Goal: Task Accomplishment & Management: Complete application form

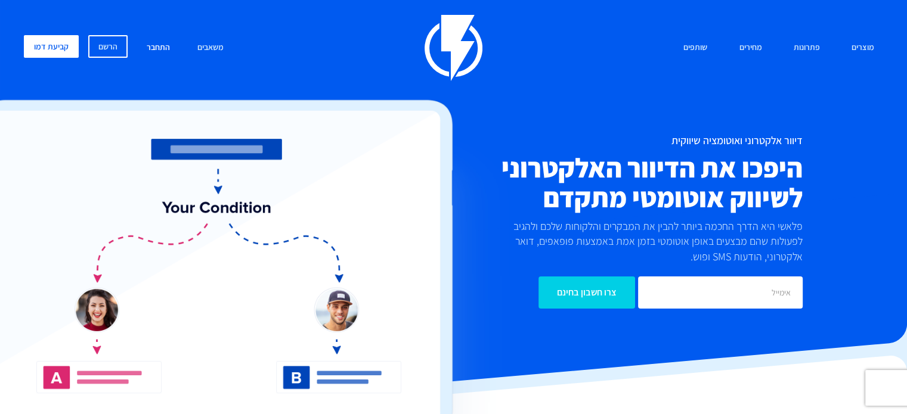
click at [172, 47] on link "התחבר" at bounding box center [158, 48] width 41 height 26
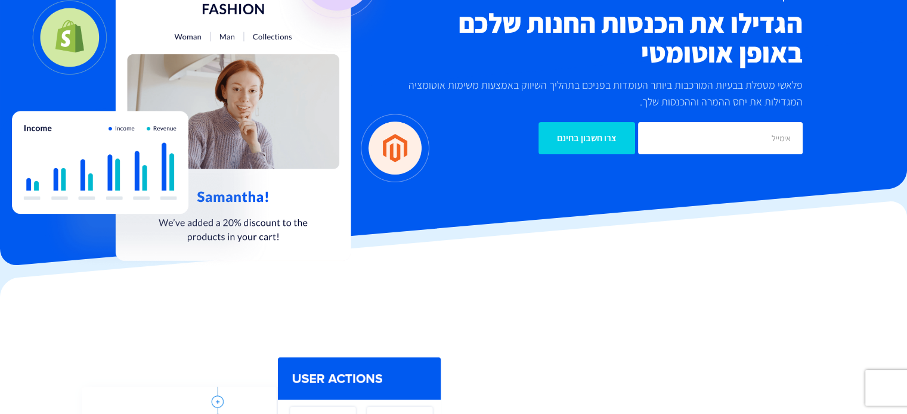
scroll to position [298, 0]
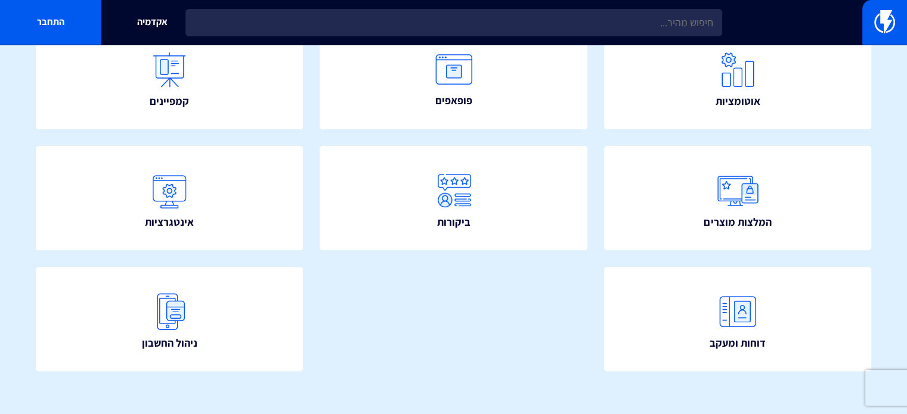
scroll to position [284, 0]
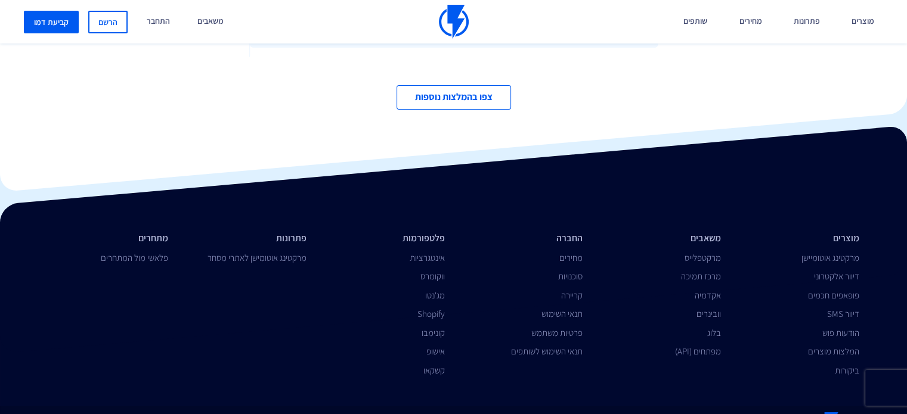
scroll to position [4127, 0]
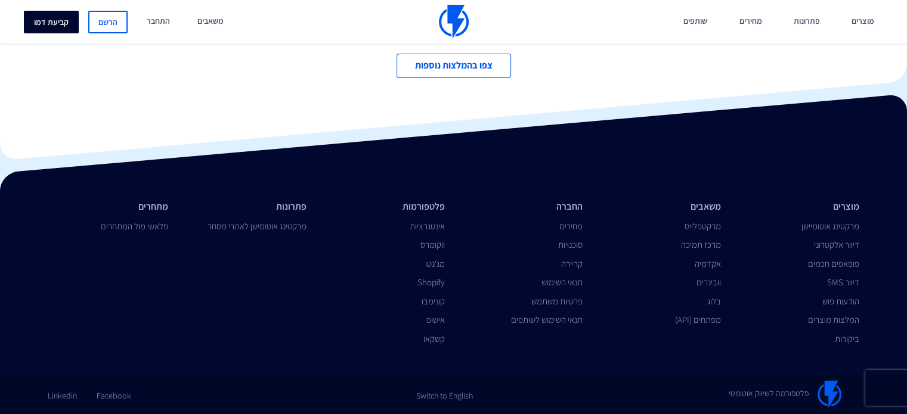
click at [57, 26] on link "קביעת דמו" at bounding box center [51, 22] width 55 height 23
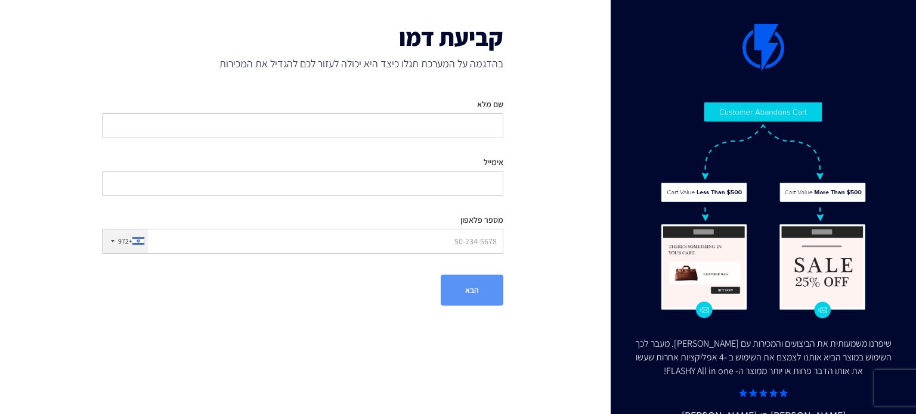
click at [388, 110] on div "שם מלא" at bounding box center [302, 113] width 401 height 49
click at [388, 119] on input "שם מלא" at bounding box center [302, 125] width 401 height 25
type input "ויקטוריה אוגאי"
type input "victoriaogai1@gmail.com"
type input "0527021095"
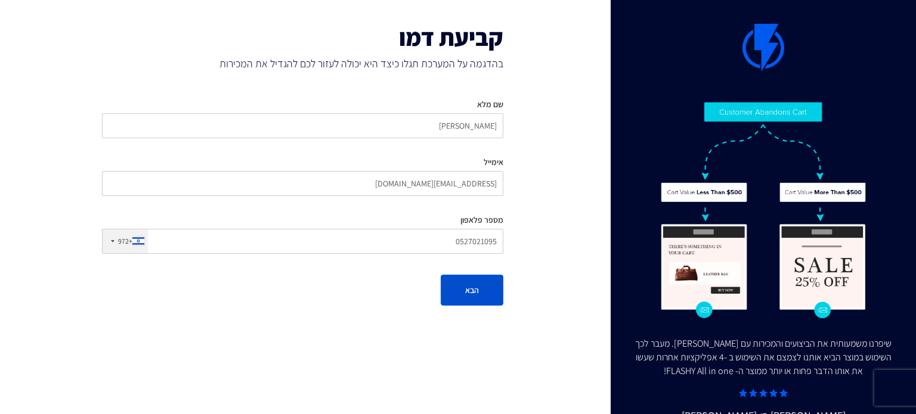
click at [497, 297] on button "הבא" at bounding box center [472, 290] width 63 height 31
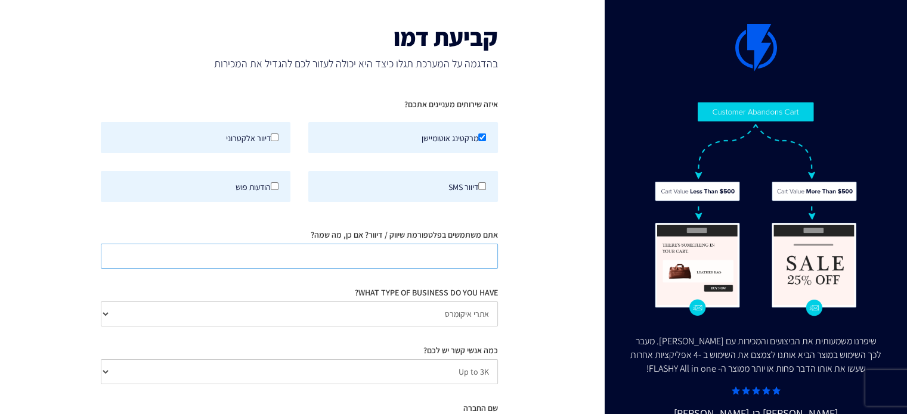
click at [470, 262] on input "אתם משתמשים בפלטפורמת שיווק / דיוור? אם כן, מה שמה?" at bounding box center [299, 256] width 397 height 25
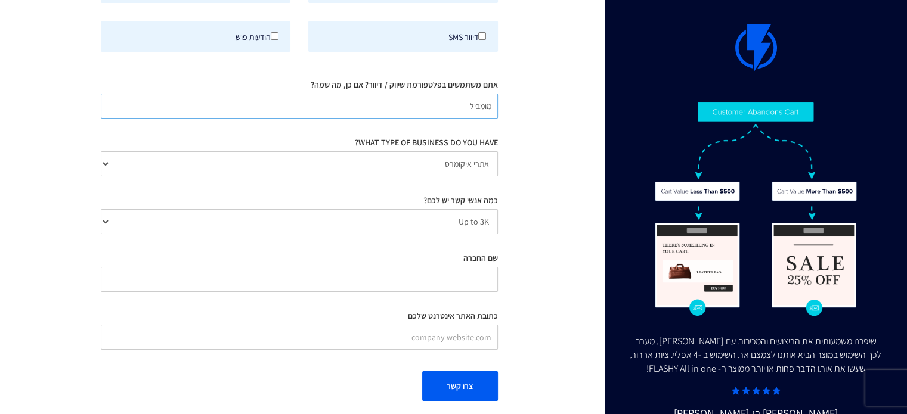
scroll to position [160, 0]
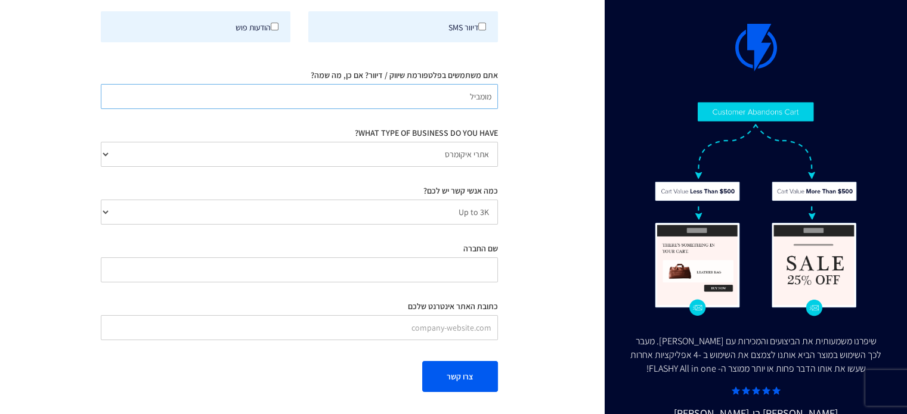
type input "מומביל"
click at [486, 216] on select "Up to 3K 3K-10K 10K-25K 25K-50K 50K-100K 100K-250K 250K-500K 500K-1M 1M+" at bounding box center [299, 212] width 397 height 25
click at [477, 270] on input "שם החברה" at bounding box center [299, 270] width 397 height 25
type input "v.o ready to wear"
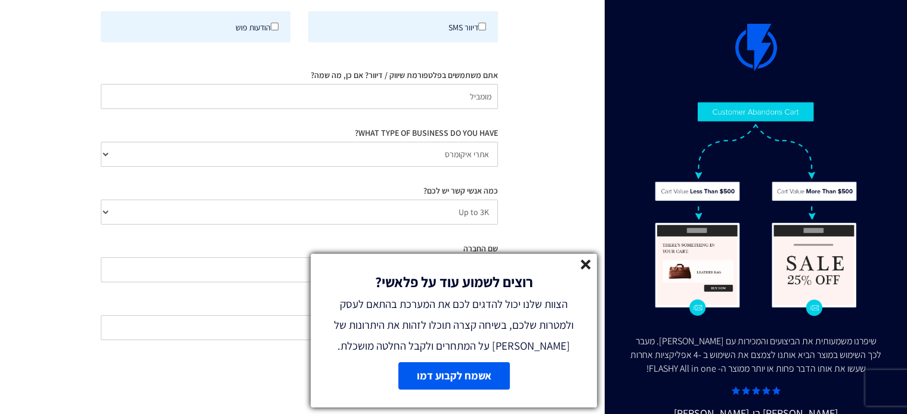
click at [588, 266] on line at bounding box center [585, 265] width 8 height 8
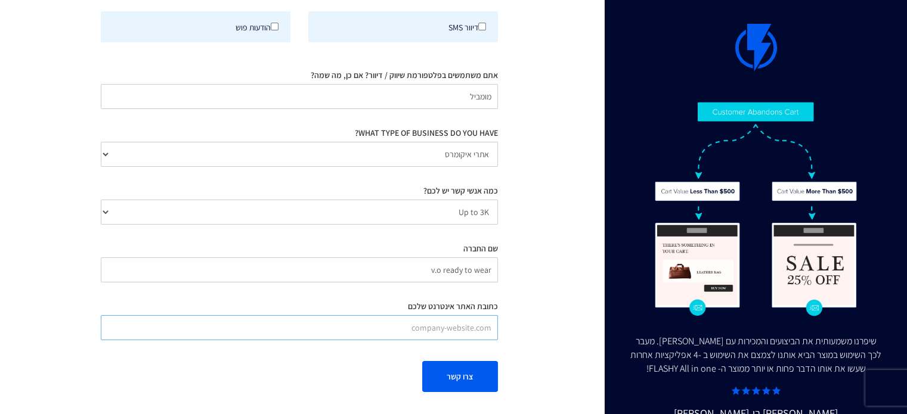
click at [481, 323] on input "כתובת האתר אינטרנט שלכם" at bounding box center [299, 327] width 397 height 25
paste input "https://vo-readytowear.co.il/he/"
type input "https://vo-readytowear.co.il/he/"
click at [457, 374] on button "צרו קשר" at bounding box center [460, 376] width 76 height 31
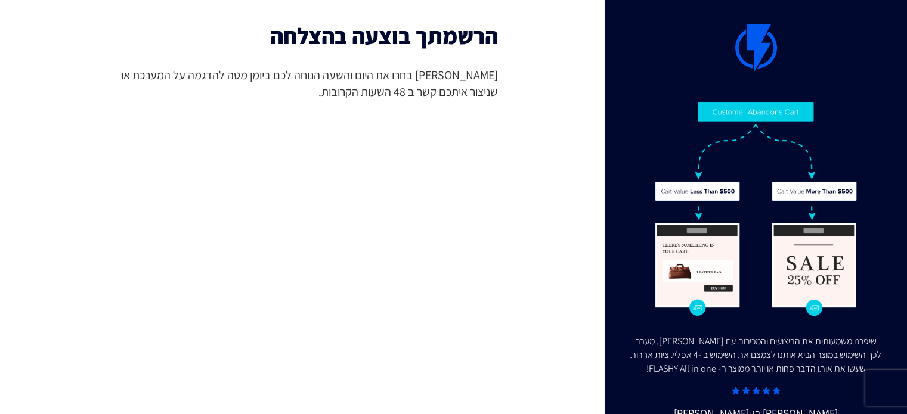
scroll to position [0, 0]
